Goal: Task Accomplishment & Management: Complete application form

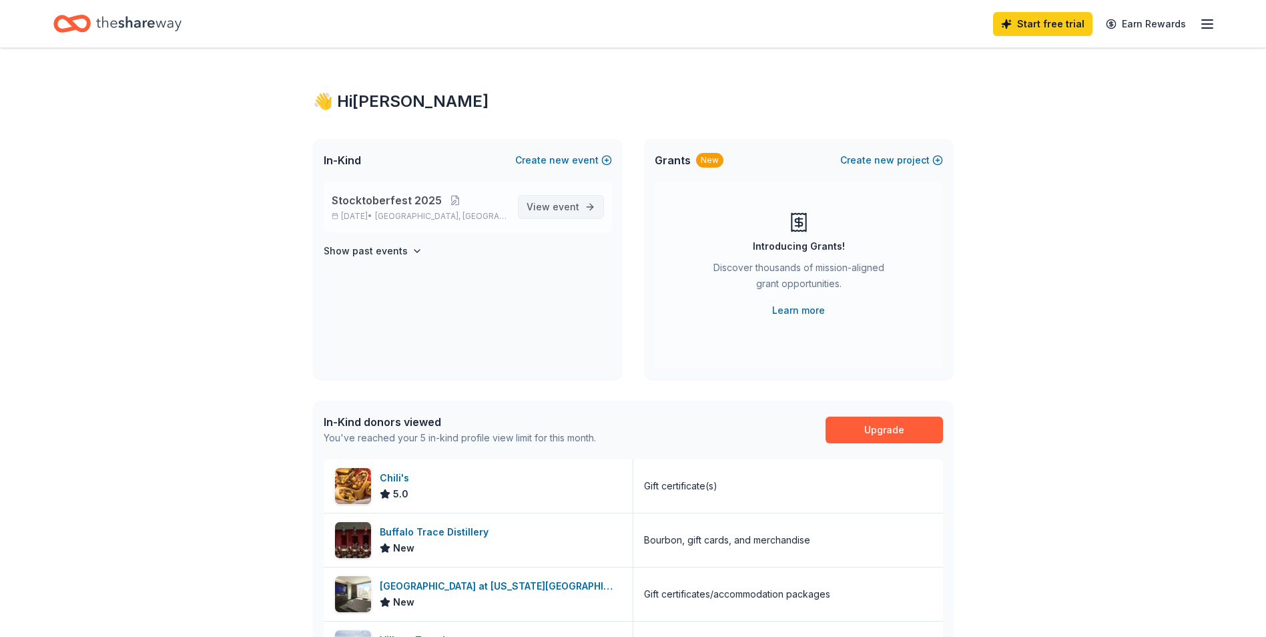
click at [587, 207] on link "View event" at bounding box center [561, 207] width 86 height 24
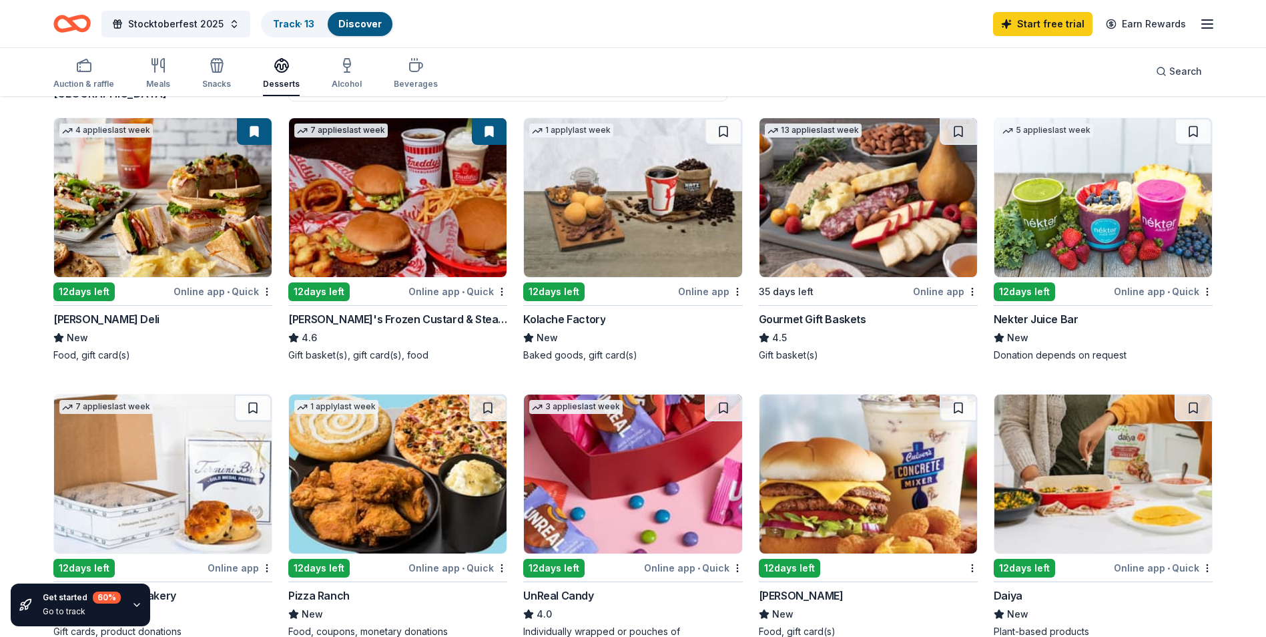
scroll to position [133, 0]
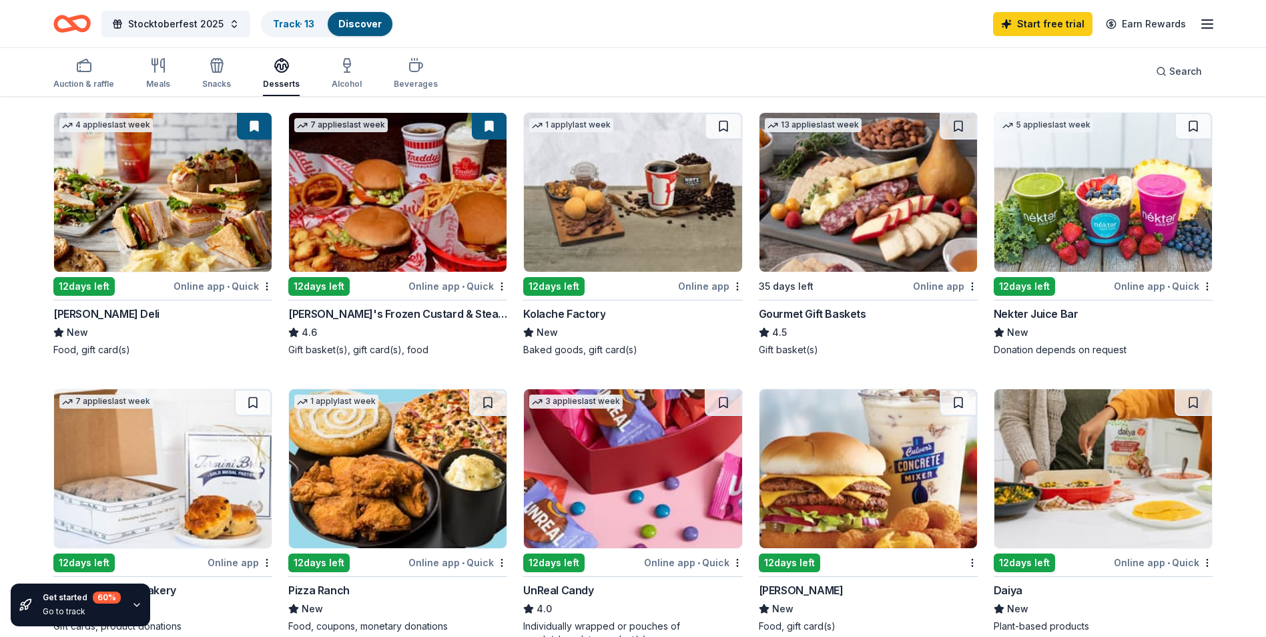
click at [67, 290] on div "12 days left" at bounding box center [83, 286] width 61 height 19
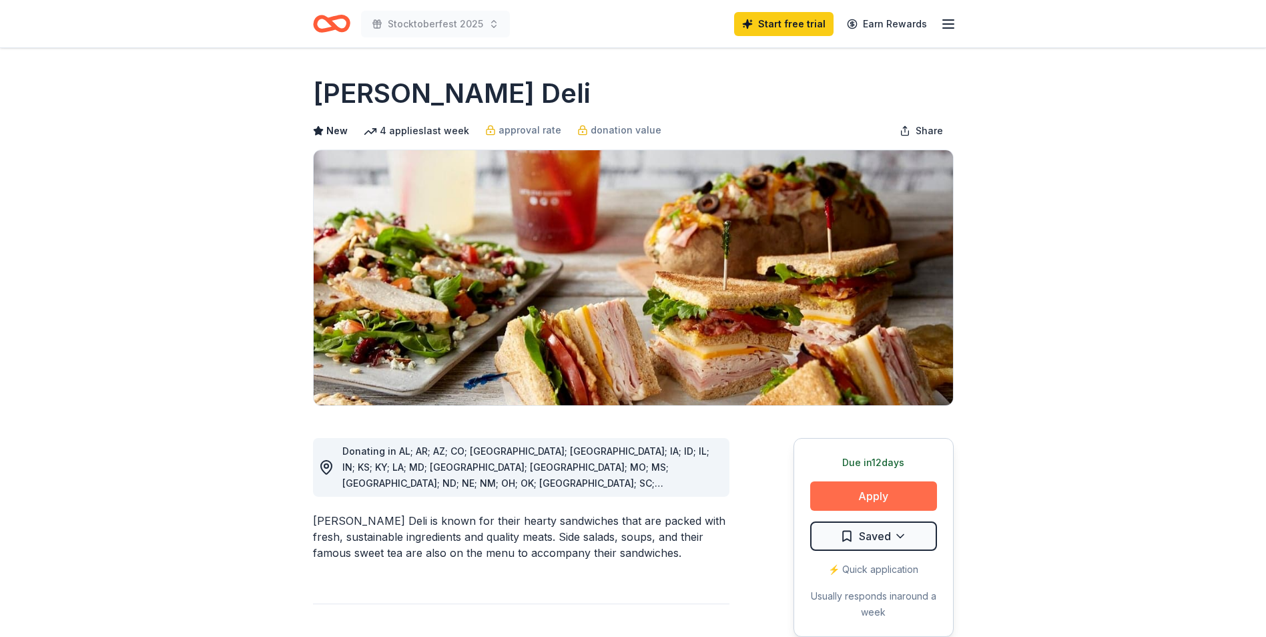
click at [834, 490] on button "Apply" at bounding box center [873, 495] width 127 height 29
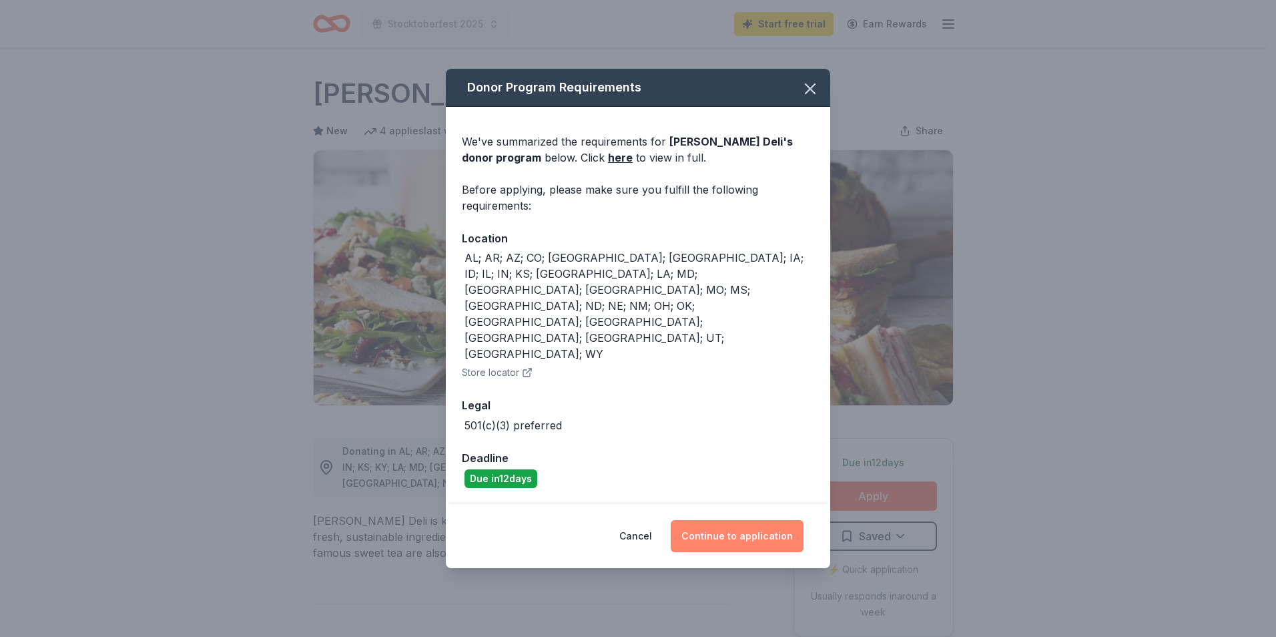
click at [738, 520] on button "Continue to application" at bounding box center [737, 536] width 133 height 32
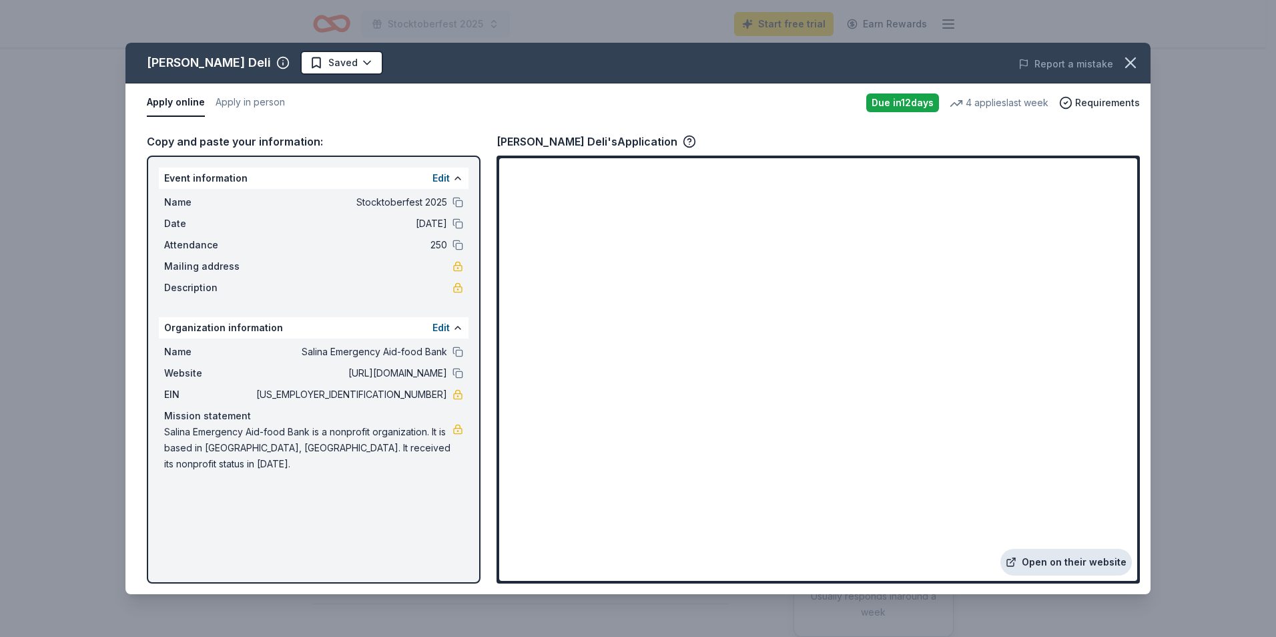
click at [1058, 556] on link "Open on their website" at bounding box center [1066, 562] width 131 height 27
